Goal: Information Seeking & Learning: Learn about a topic

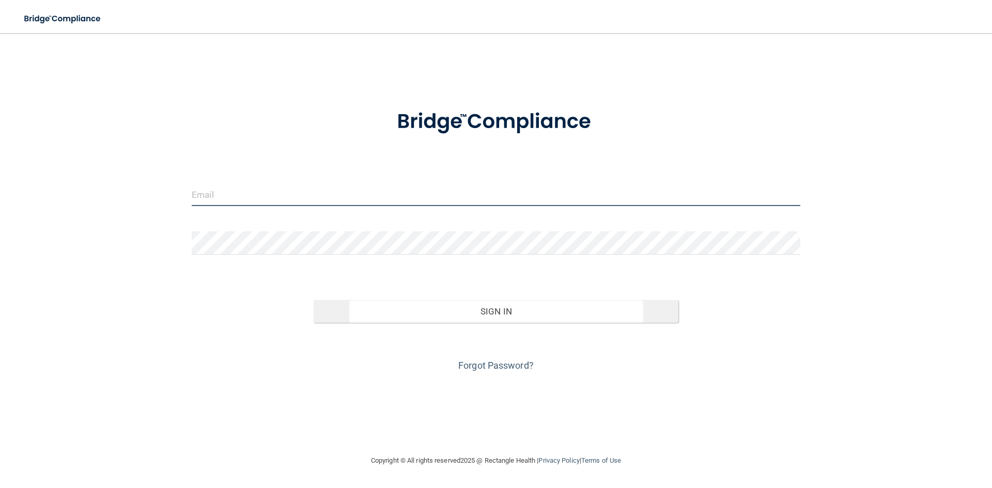
type input "[EMAIL_ADDRESS][DOMAIN_NAME]"
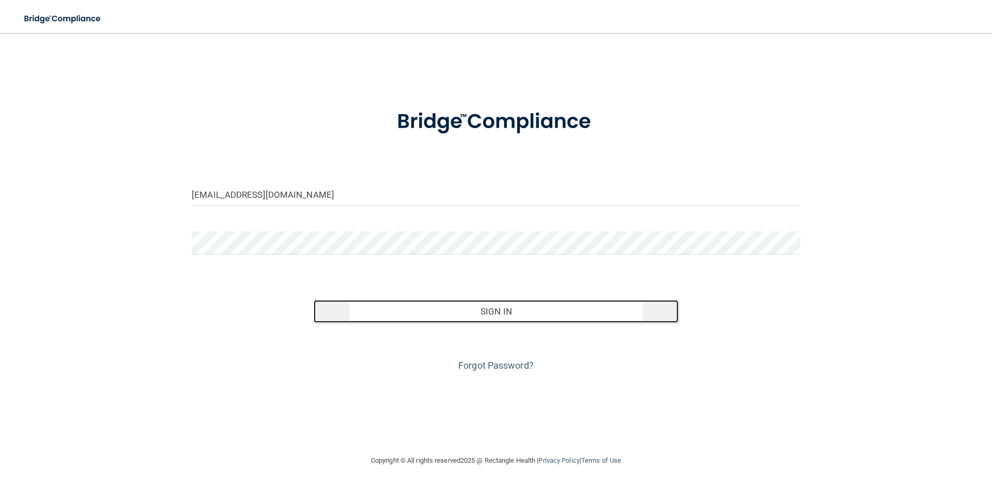
click at [494, 311] on button "Sign In" at bounding box center [496, 311] width 365 height 23
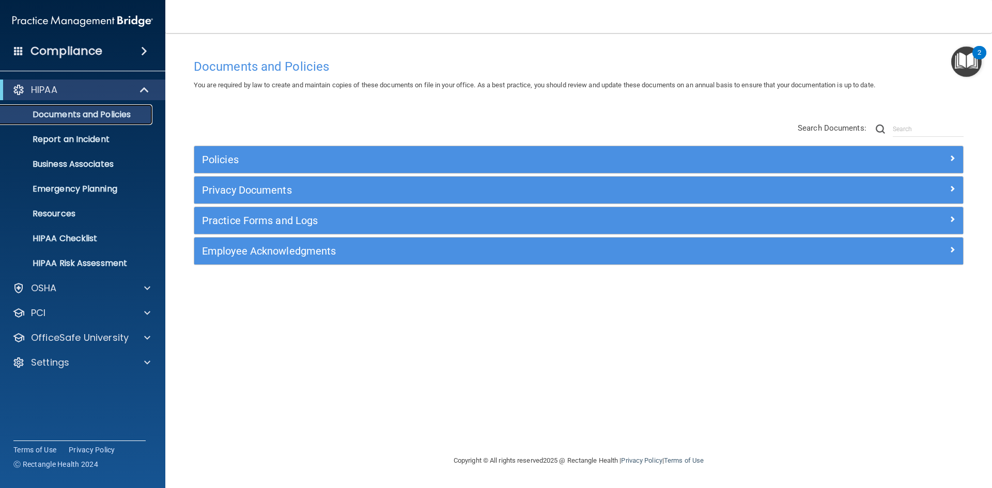
click at [80, 115] on p "Documents and Policies" at bounding box center [77, 115] width 141 height 10
click at [105, 344] on p "OfficeSafe University" at bounding box center [80, 338] width 98 height 12
click at [95, 359] on div "HIPAA Training" at bounding box center [77, 363] width 141 height 10
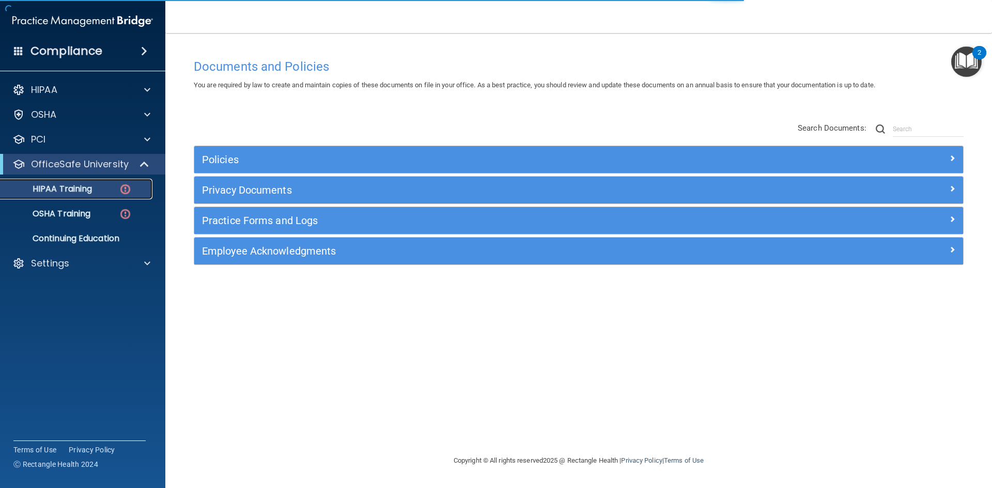
click at [51, 188] on p "HIPAA Training" at bounding box center [49, 189] width 85 height 10
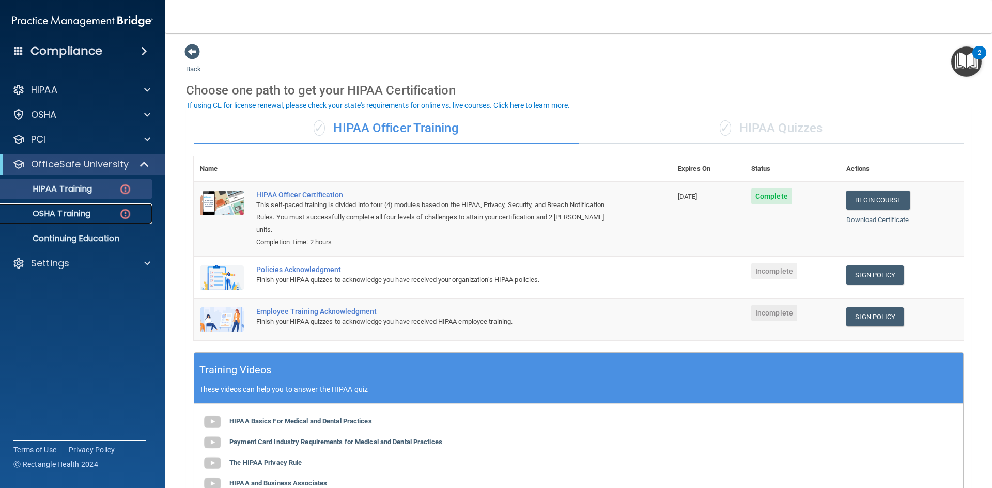
click at [58, 207] on link "OSHA Training" at bounding box center [71, 214] width 163 height 21
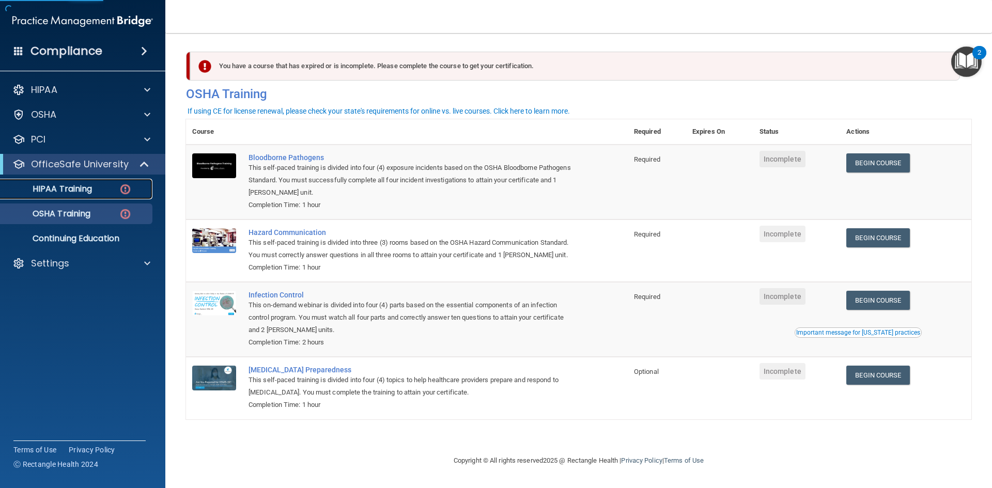
click at [65, 185] on p "HIPAA Training" at bounding box center [49, 189] width 85 height 10
